Goal: Task Accomplishment & Management: Manage account settings

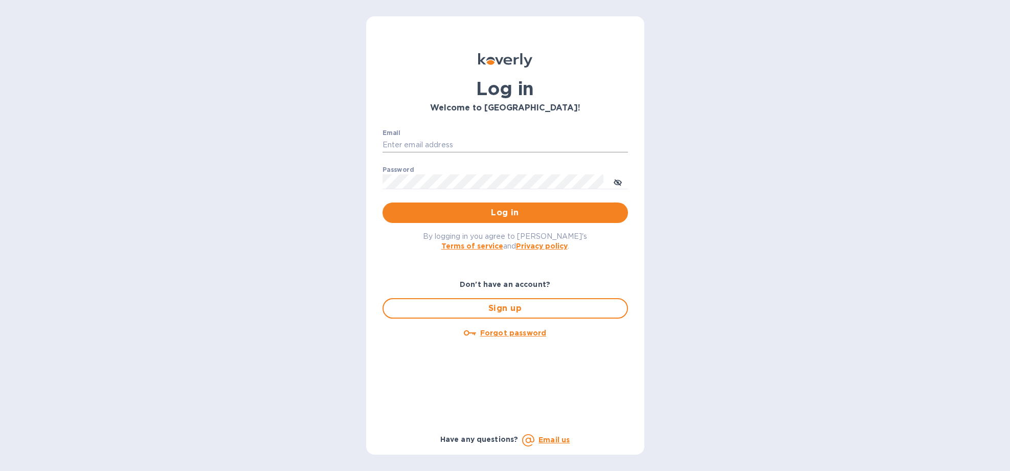
type input "[EMAIL_ADDRESS][DOMAIN_NAME]"
click at [501, 145] on input "[EMAIL_ADDRESS][DOMAIN_NAME]" at bounding box center [504, 145] width 245 height 15
click at [621, 129] on div "Email [EMAIL_ADDRESS][DOMAIN_NAME] ​" at bounding box center [504, 147] width 245 height 37
click at [524, 216] on span "Log in" at bounding box center [505, 213] width 229 height 12
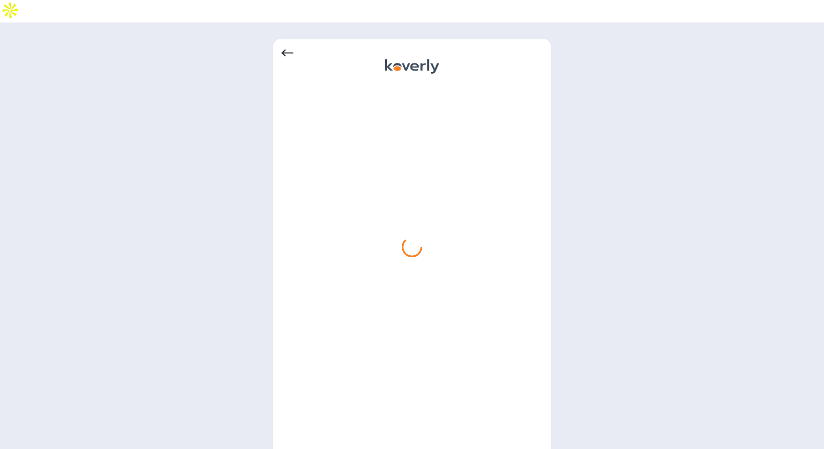
click at [294, 47] on div at bounding box center [412, 53] width 262 height 12
click at [289, 47] on icon at bounding box center [287, 53] width 12 height 12
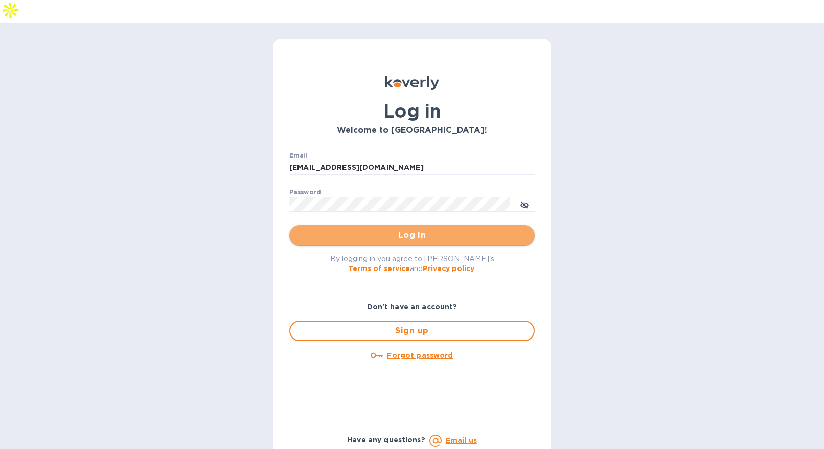
click at [424, 225] on button "Log in" at bounding box center [411, 235] width 245 height 20
